Goal: Navigation & Orientation: Find specific page/section

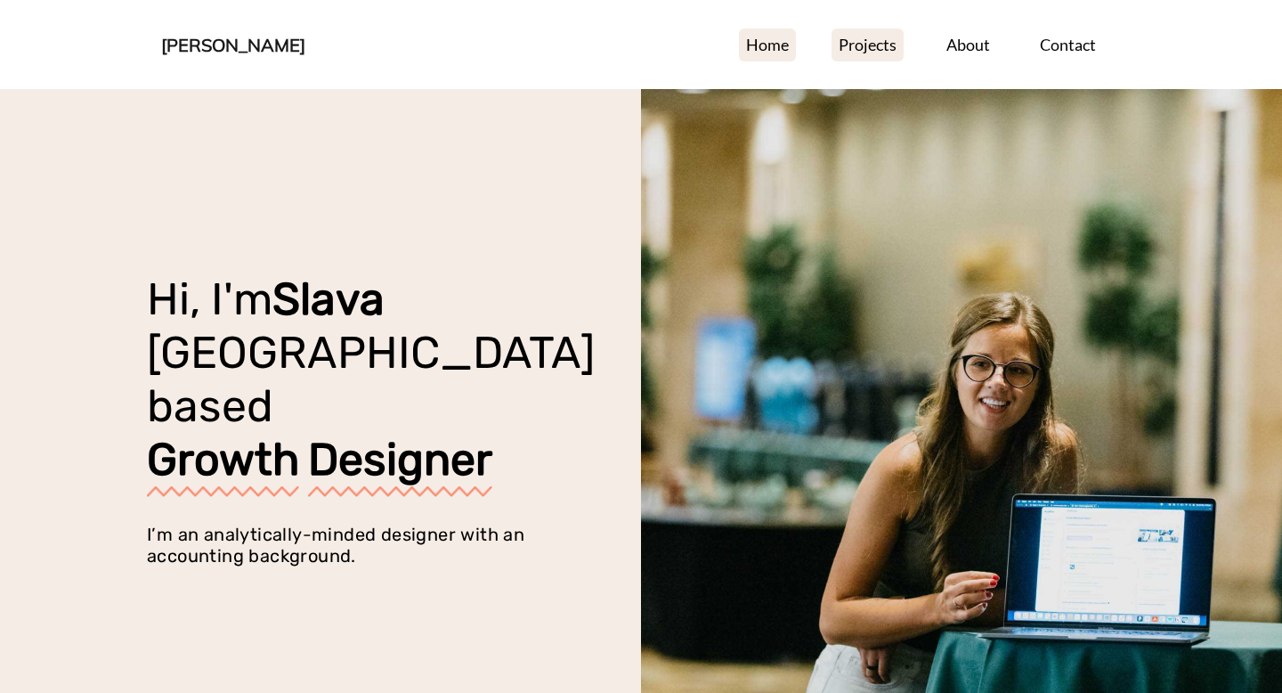
click at [856, 46] on link "Projects" at bounding box center [867, 44] width 72 height 33
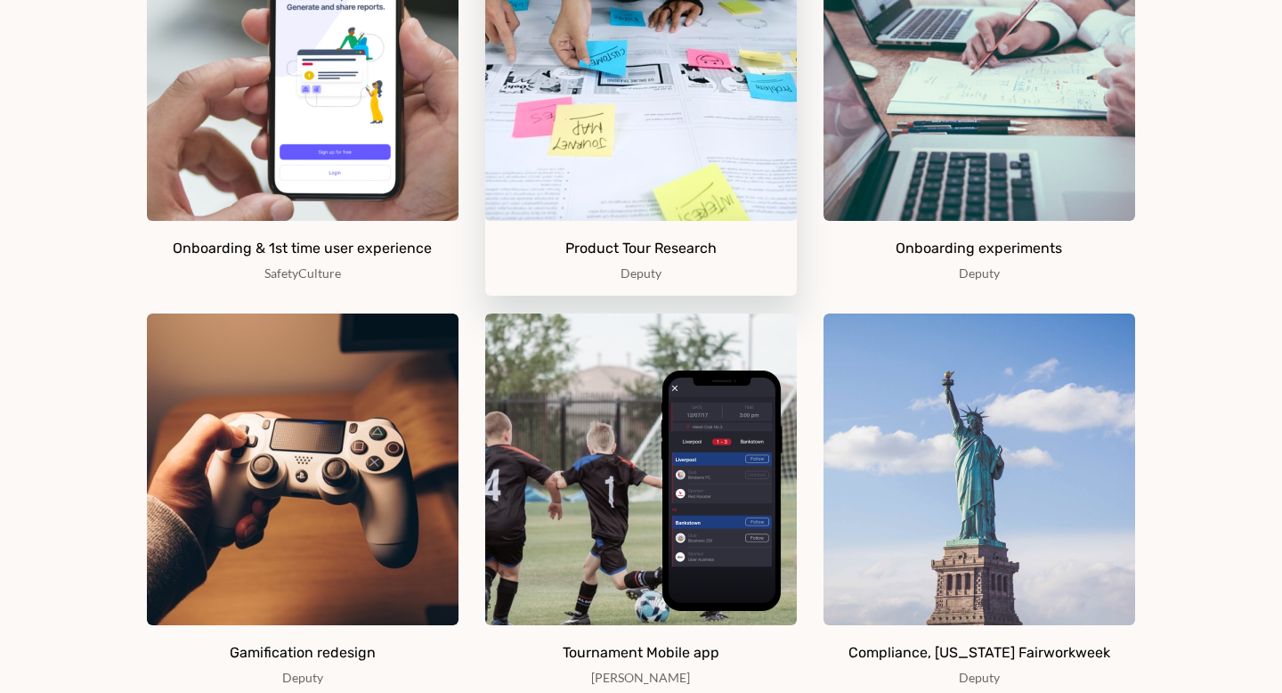
scroll to position [976, 0]
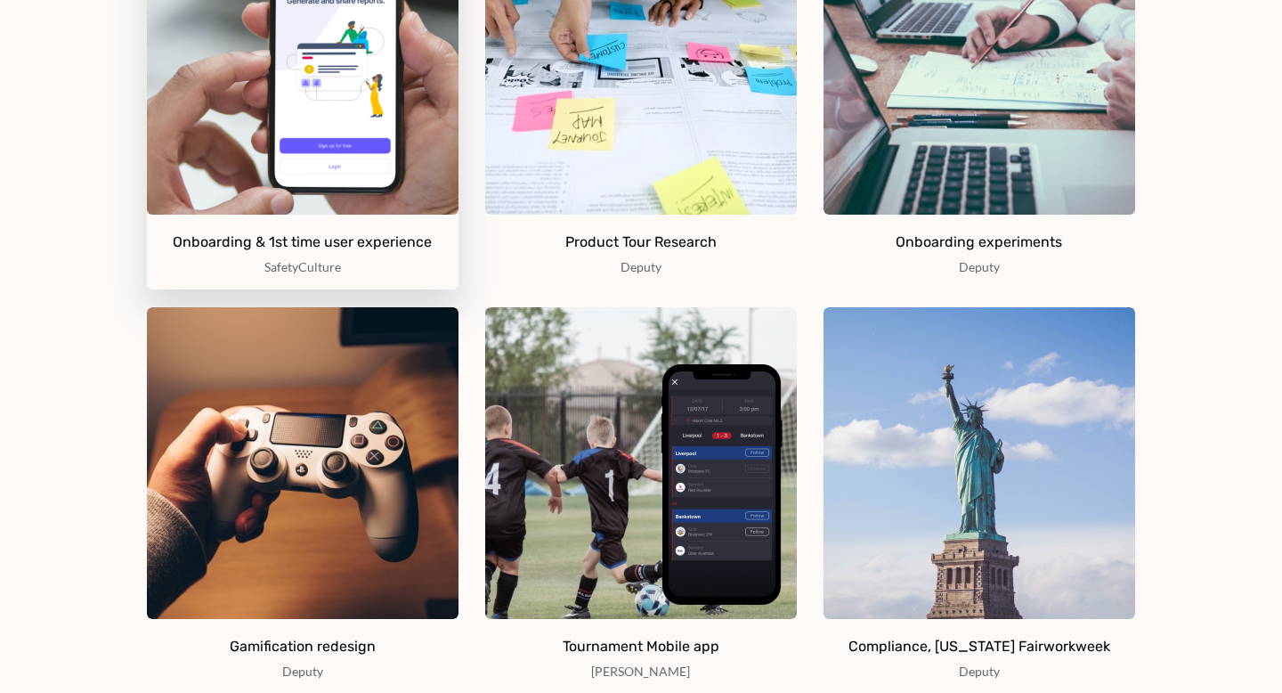
click at [320, 265] on p "SafetyCulture" at bounding box center [302, 267] width 77 height 16
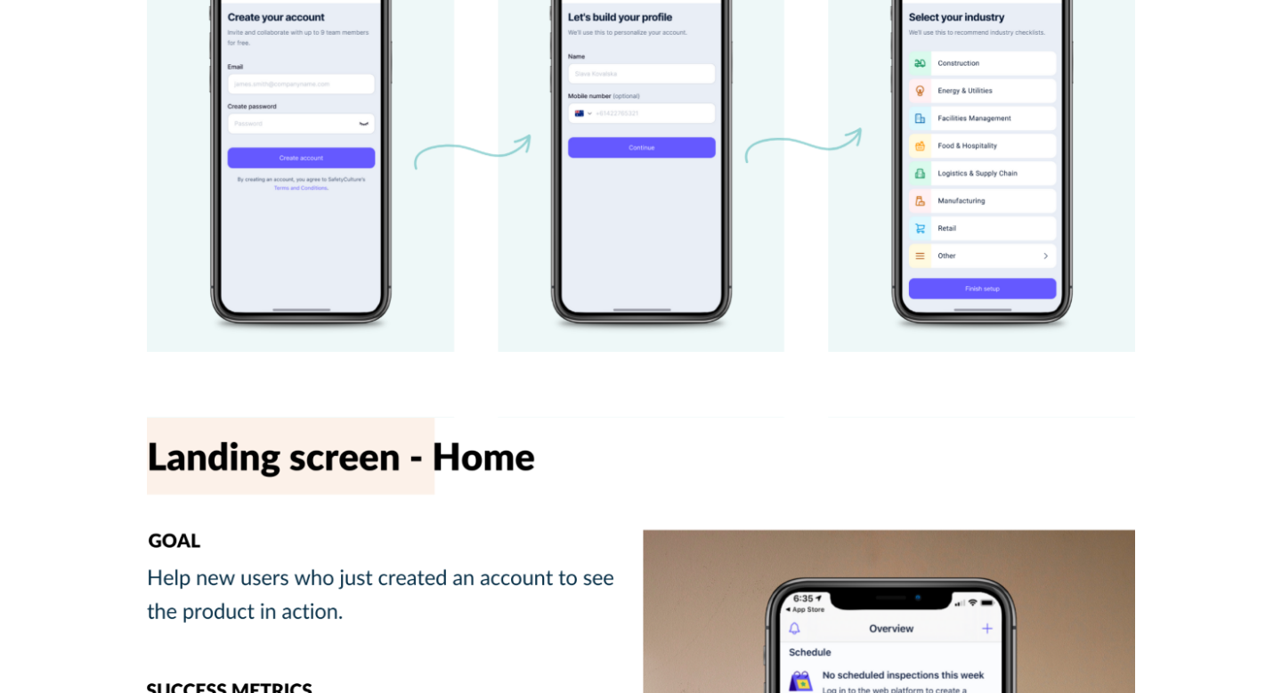
scroll to position [8866, 0]
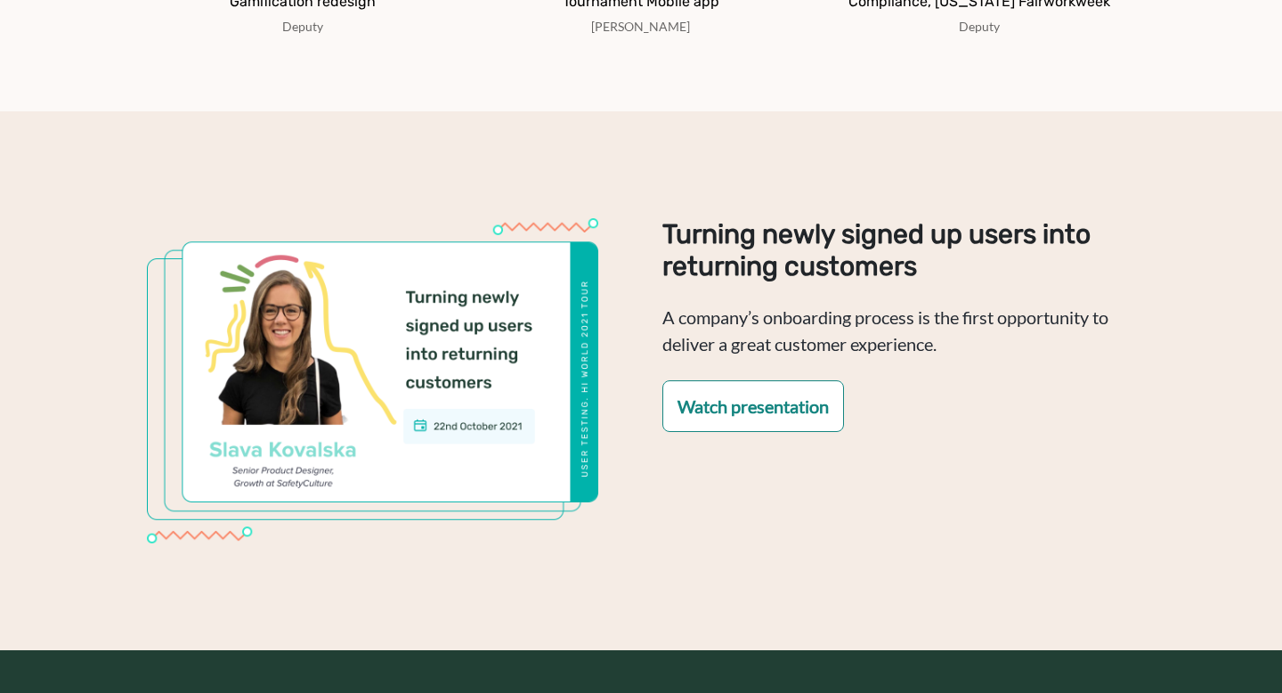
scroll to position [1621, 0]
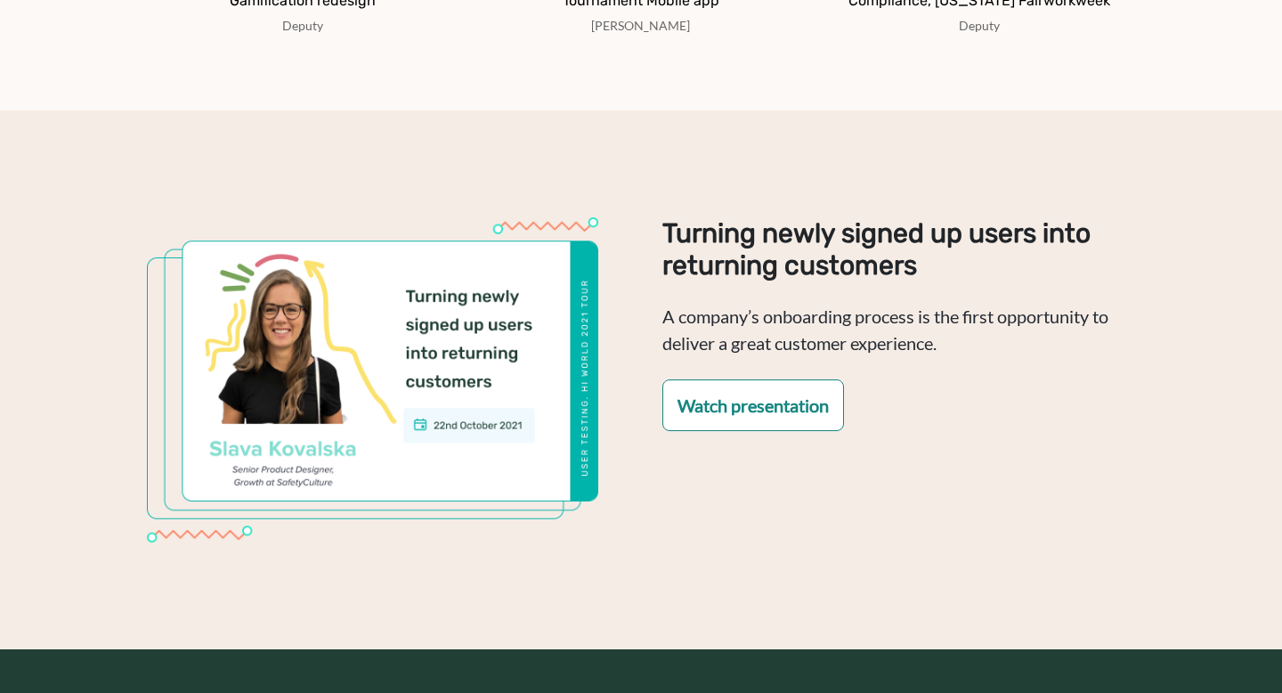
click at [701, 411] on link "Watch presentation" at bounding box center [753, 405] width 182 height 52
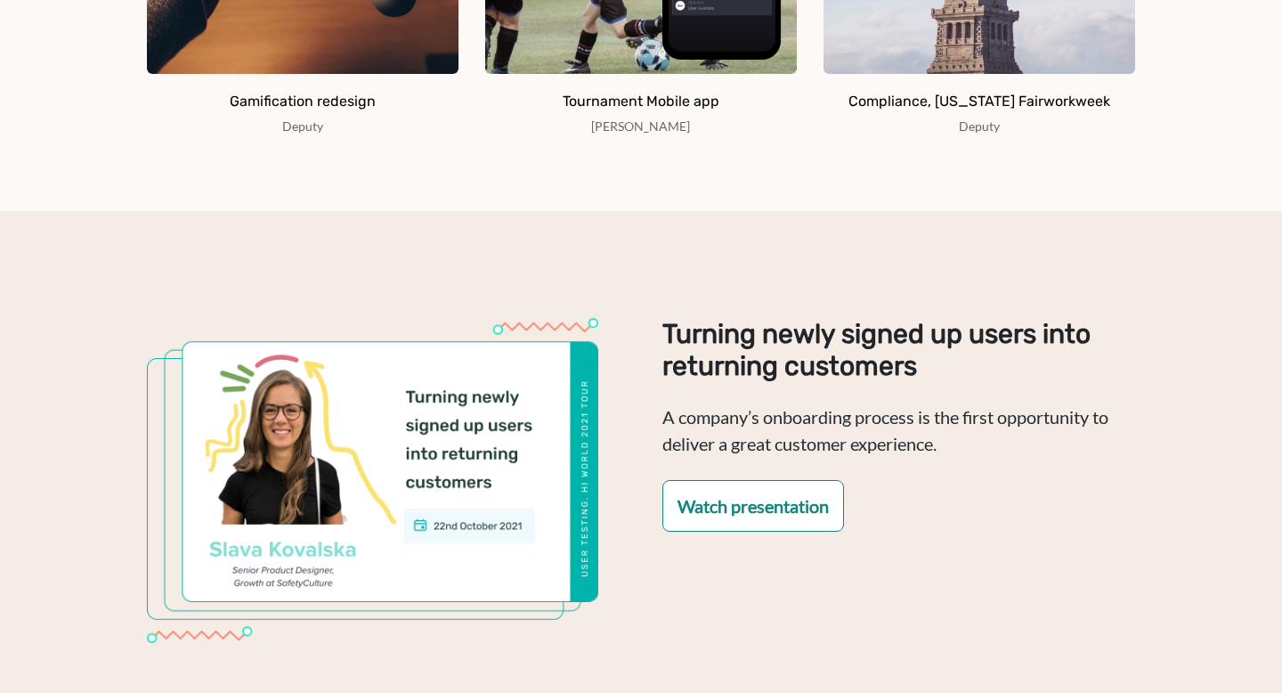
scroll to position [0, 0]
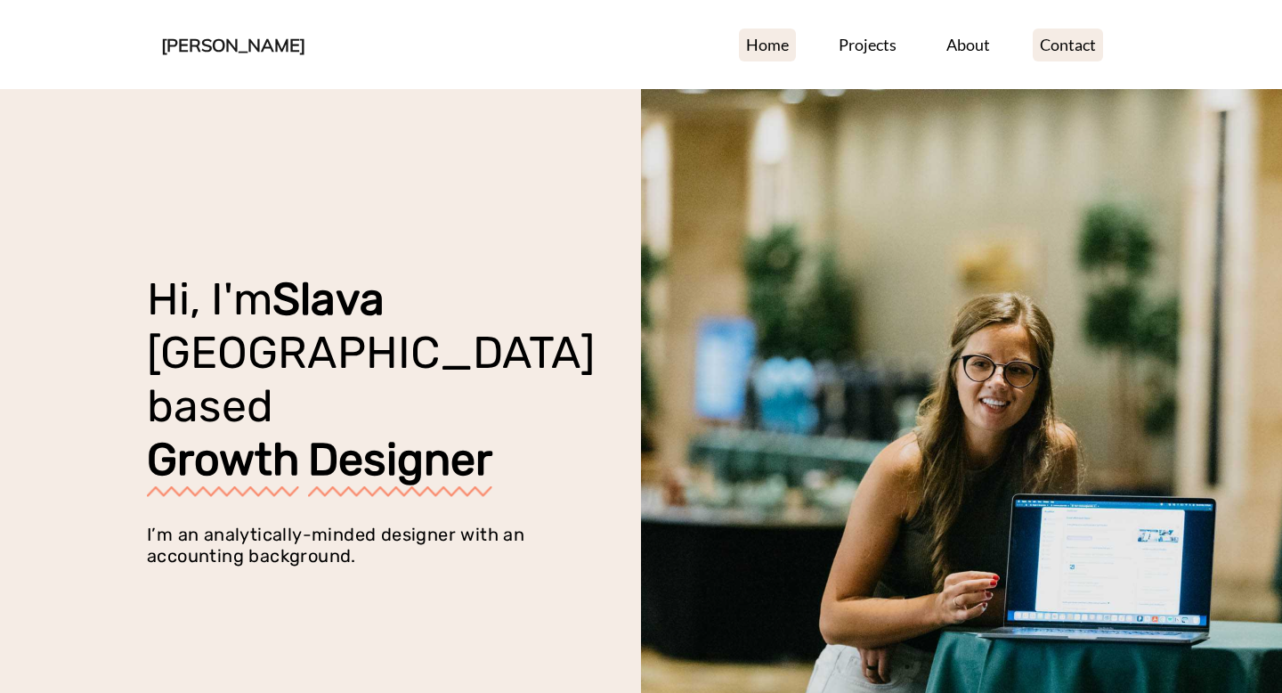
click at [1084, 52] on link "Contact" at bounding box center [1068, 44] width 70 height 33
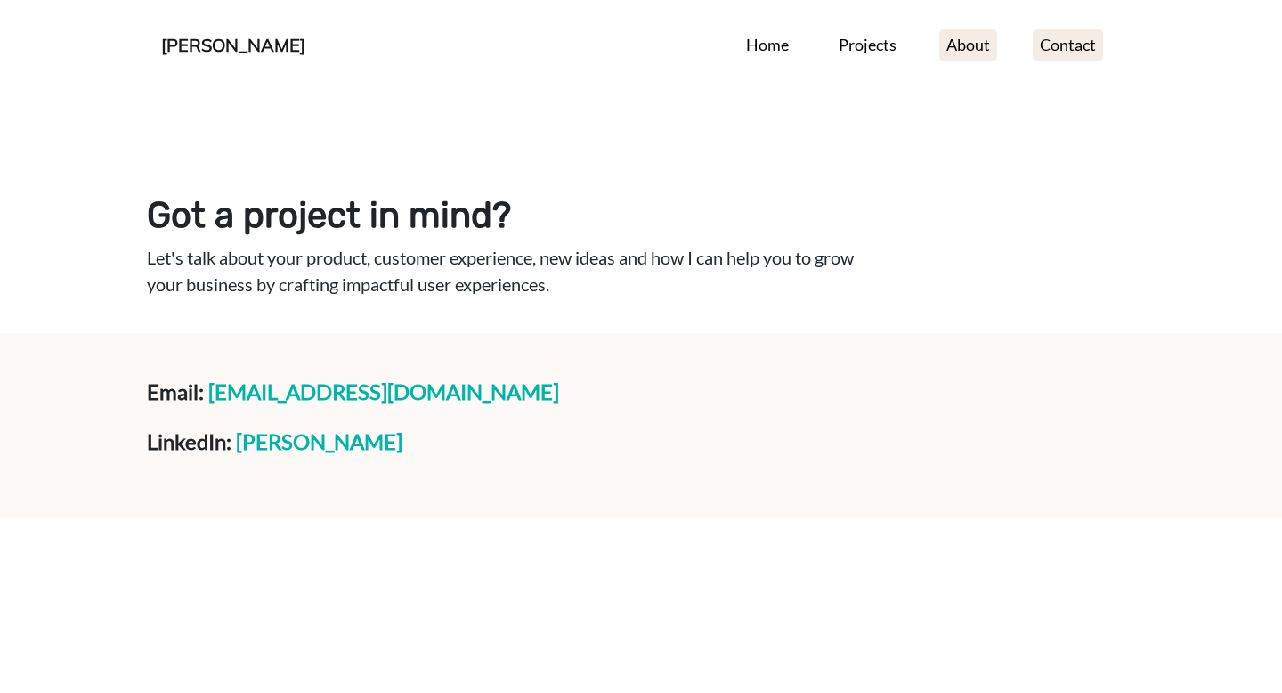
click at [980, 45] on link "About" at bounding box center [968, 44] width 58 height 33
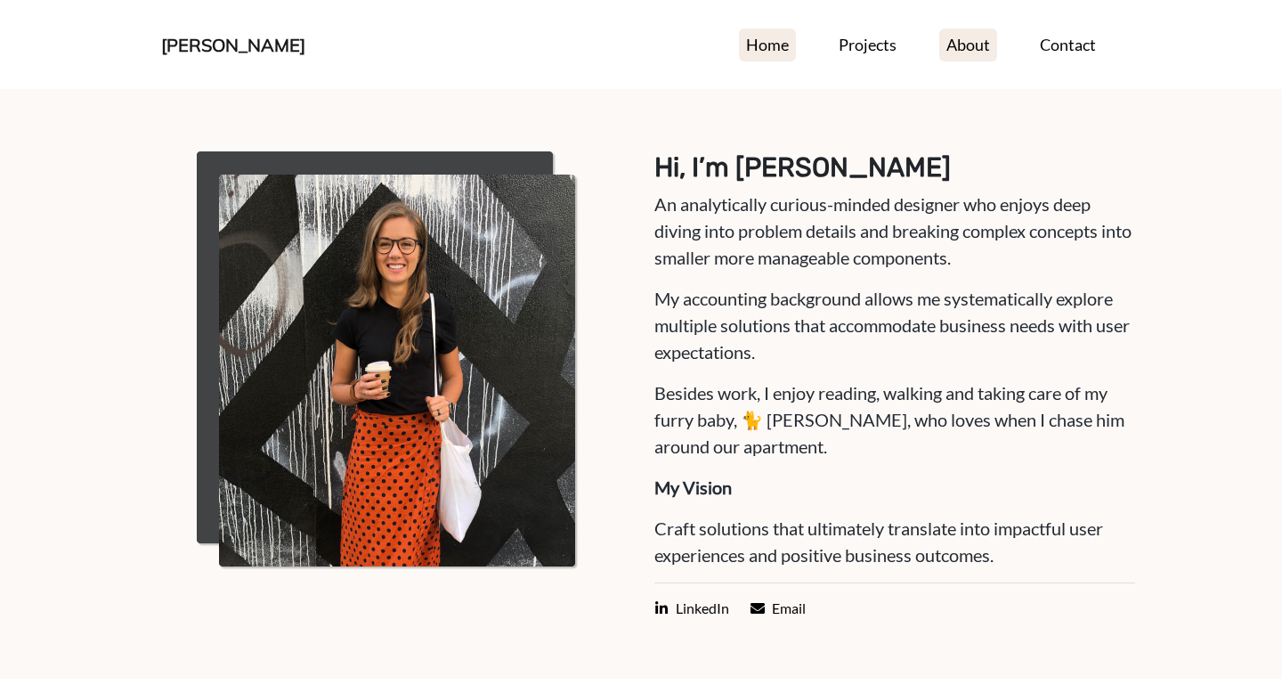
click at [775, 52] on link "Home" at bounding box center [767, 44] width 57 height 33
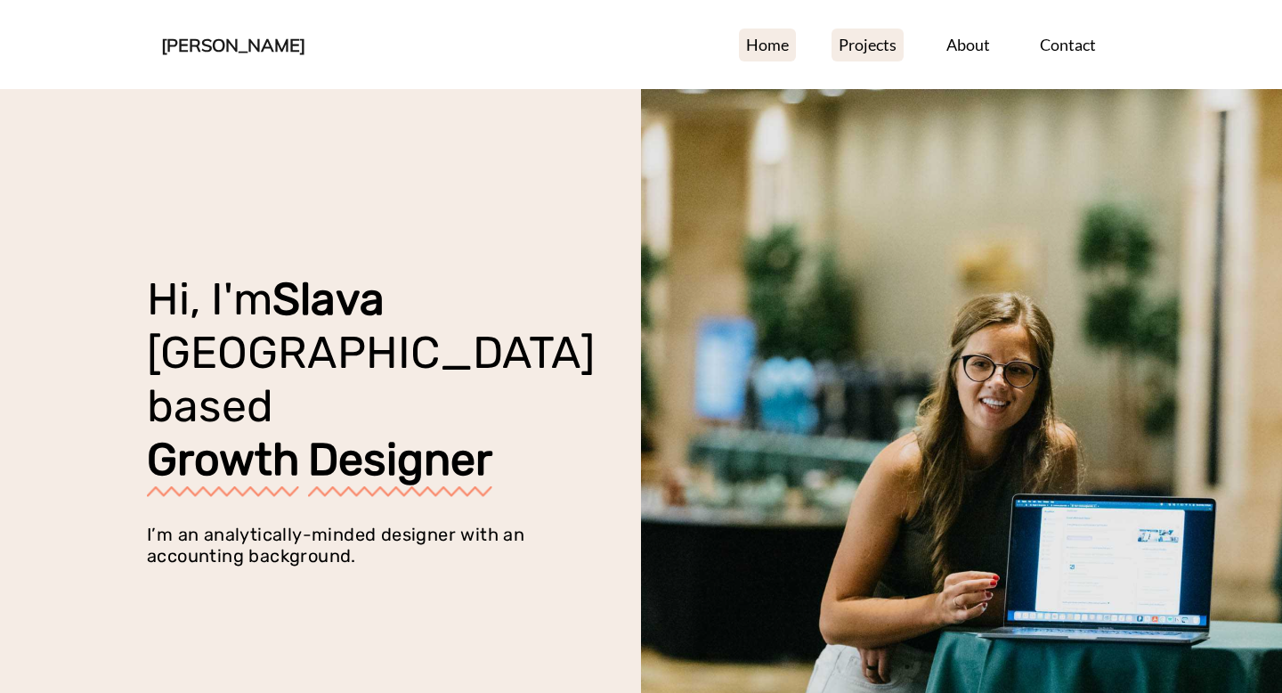
click at [863, 42] on link "Projects" at bounding box center [867, 44] width 72 height 33
click at [966, 50] on link "About" at bounding box center [968, 44] width 58 height 33
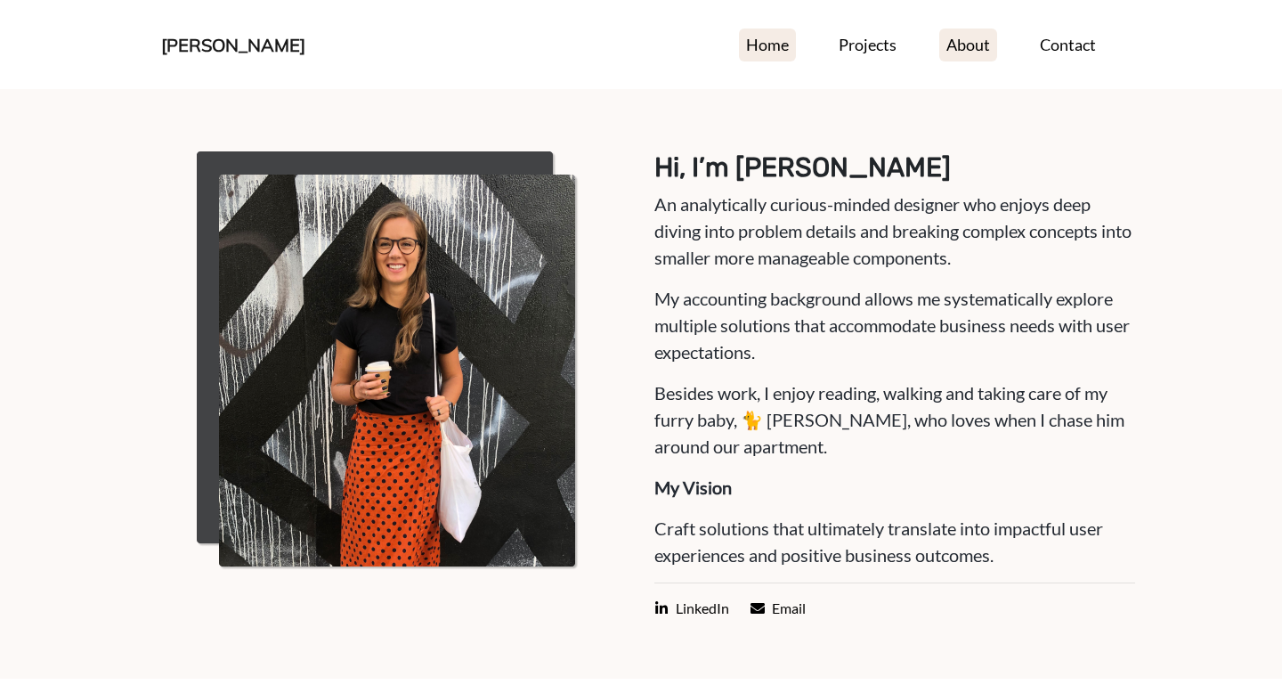
click at [766, 33] on link "Home" at bounding box center [767, 44] width 57 height 33
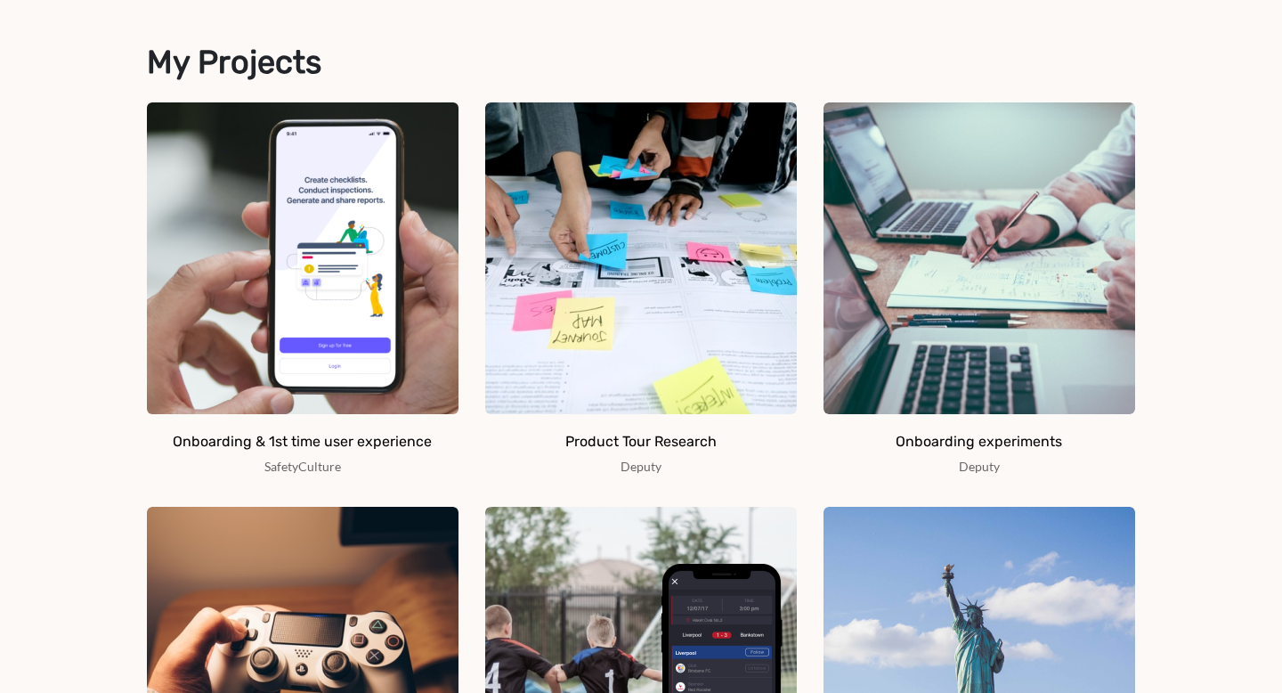
scroll to position [821, 0]
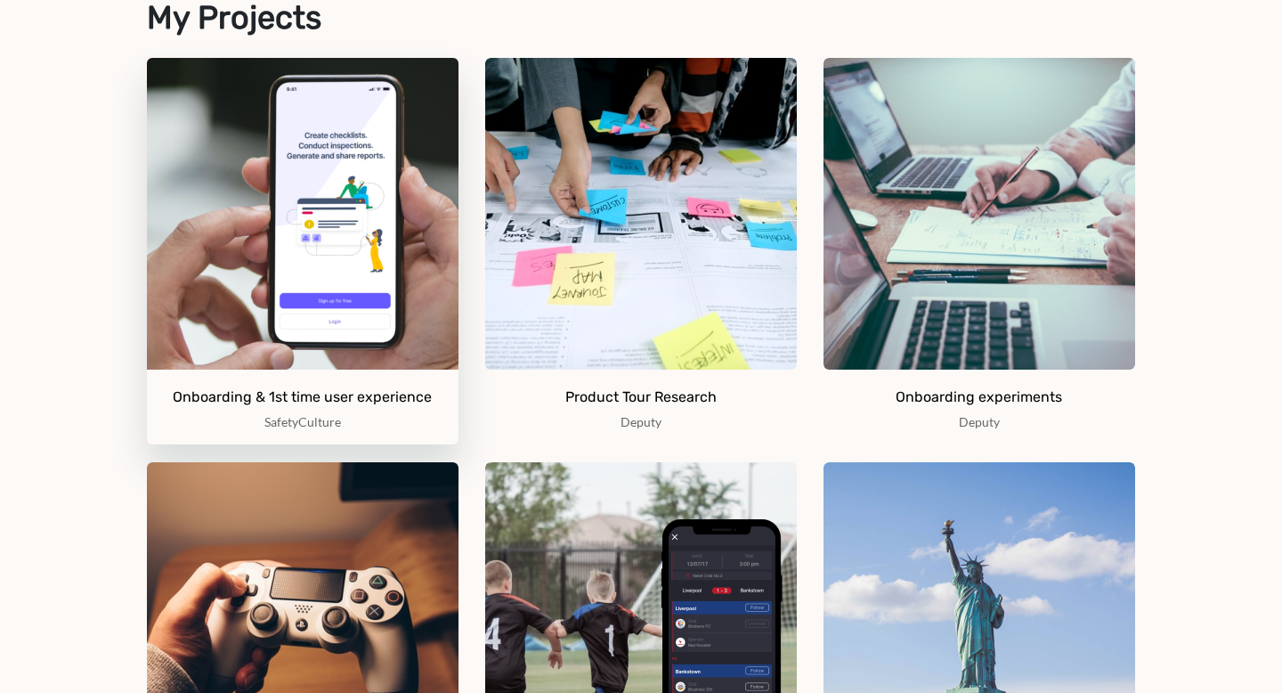
click at [270, 211] on img at bounding box center [303, 214] width 312 height 312
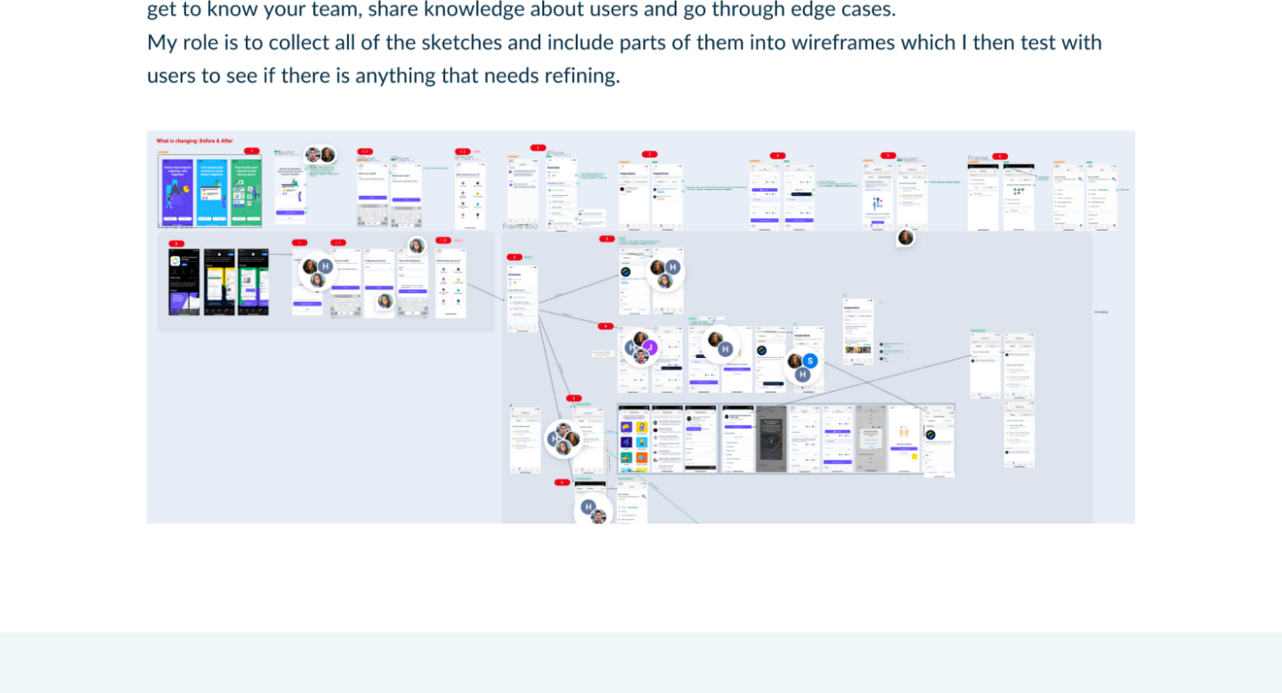
scroll to position [5328, 0]
